Goal: Navigation & Orientation: Find specific page/section

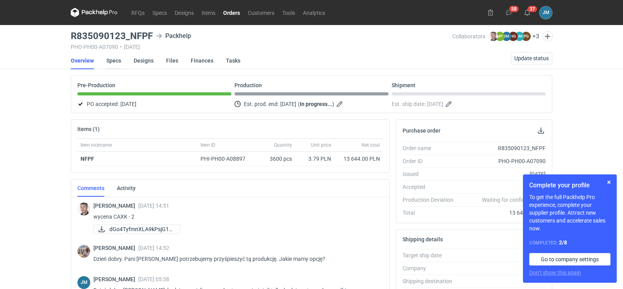
click at [115, 63] on link "Specs" at bounding box center [113, 60] width 15 height 17
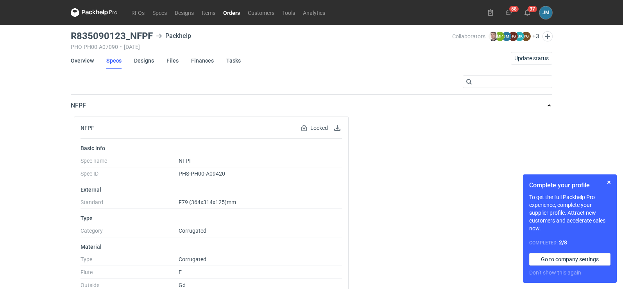
click at [98, 14] on icon at bounding box center [94, 12] width 47 height 9
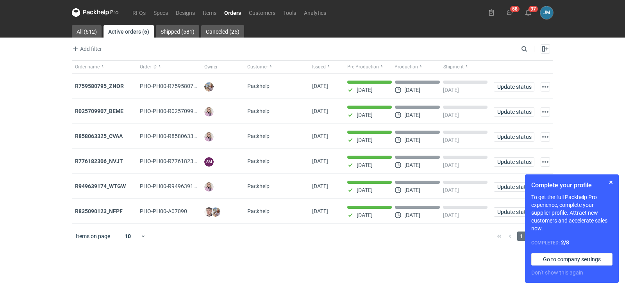
click at [94, 11] on icon at bounding box center [95, 12] width 47 height 9
click at [114, 11] on icon at bounding box center [95, 12] width 47 height 9
click at [609, 182] on button "button" at bounding box center [610, 181] width 9 height 9
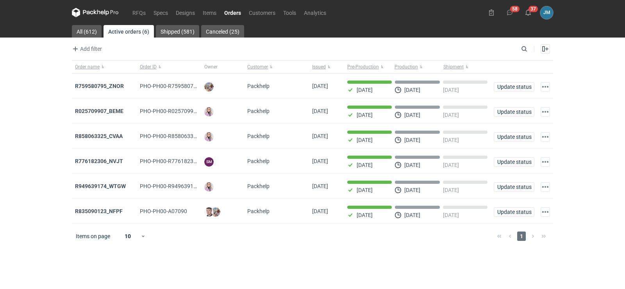
click at [85, 8] on icon at bounding box center [95, 12] width 47 height 9
click at [83, 13] on icon at bounding box center [95, 12] width 47 height 9
